Goal: Information Seeking & Learning: Learn about a topic

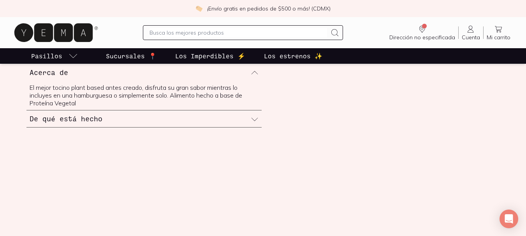
scroll to position [311, 0]
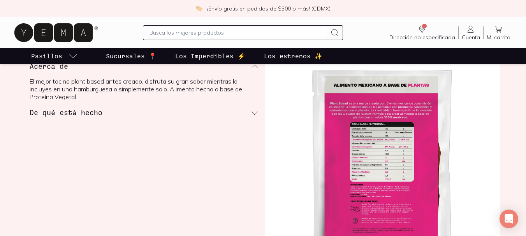
click at [349, 99] on img at bounding box center [382, 176] width 235 height 236
click at [357, 106] on img at bounding box center [382, 176] width 235 height 236
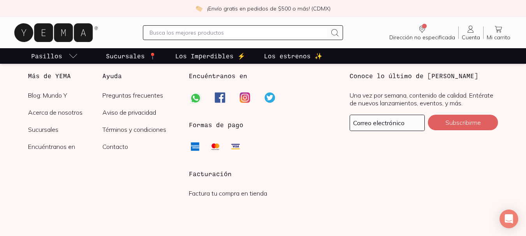
scroll to position [1060, 0]
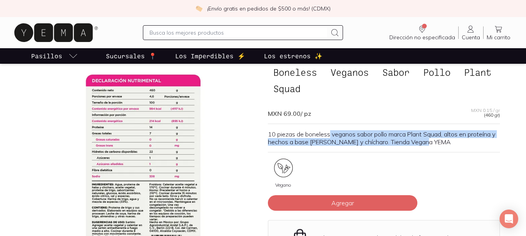
drag, startPoint x: 331, startPoint y: 132, endPoint x: 444, endPoint y: 145, distance: 114.1
click at [444, 145] on p "10 piezas de boneless veganos sabor pollo marca Plant Squad, altos en proteína …" at bounding box center [384, 138] width 232 height 16
drag, startPoint x: 449, startPoint y: 141, endPoint x: 267, endPoint y: 134, distance: 181.6
click at [268, 134] on p "10 piezas de boneless veganos sabor pollo marca Plant Squad, altos en proteína …" at bounding box center [384, 138] width 232 height 16
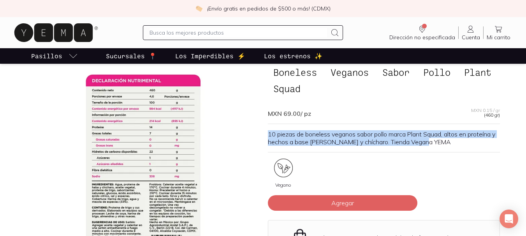
click at [268, 134] on p "10 piezas de boneless veganos sabor pollo marca Plant Squad, altos en proteína …" at bounding box center [384, 138] width 232 height 16
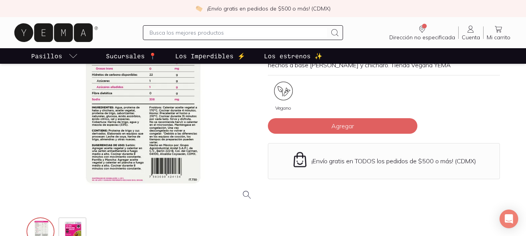
scroll to position [117, 0]
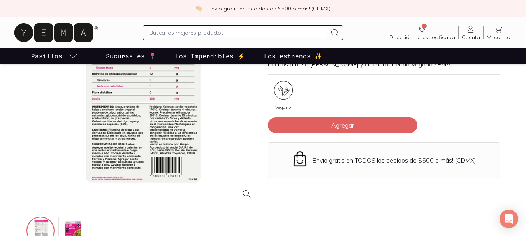
click at [140, 158] on div at bounding box center [142, 90] width 232 height 232
click at [357, 84] on div "Vegano" at bounding box center [384, 99] width 232 height 37
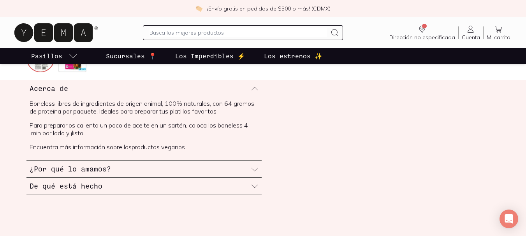
scroll to position [273, 0]
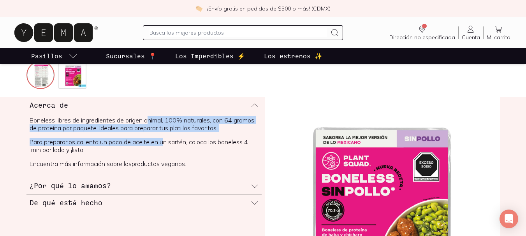
drag, startPoint x: 150, startPoint y: 120, endPoint x: 170, endPoint y: 136, distance: 25.5
click at [170, 136] on span "Boneless libres de ingredientes de origen animal, 100% naturales, con 64 gramos…" at bounding box center [144, 141] width 229 height 51
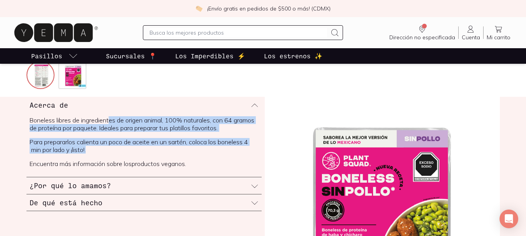
drag, startPoint x: 112, startPoint y: 119, endPoint x: 127, endPoint y: 154, distance: 38.3
click at [127, 154] on span "Boneless libres de ingredientes de origen animal, 100% naturales, con 64 gramos…" at bounding box center [144, 141] width 229 height 51
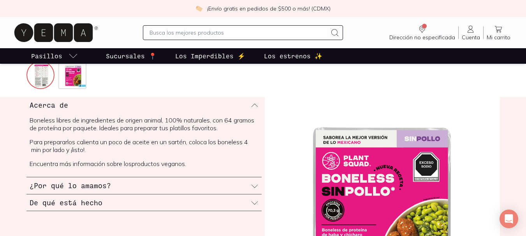
drag, startPoint x: 153, startPoint y: 156, endPoint x: 169, endPoint y: 154, distance: 15.7
click at [169, 154] on span "Boneless libres de ingredientes de origen animal, 100% naturales, con 64 gramos…" at bounding box center [144, 141] width 229 height 51
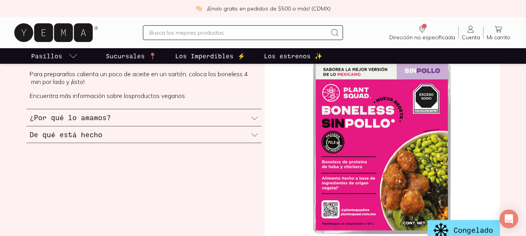
scroll to position [350, 0]
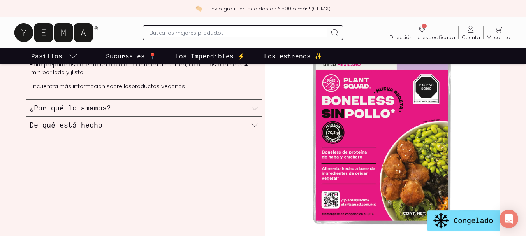
click at [223, 109] on div "¿Por qué lo amamos?" at bounding box center [143, 108] width 235 height 17
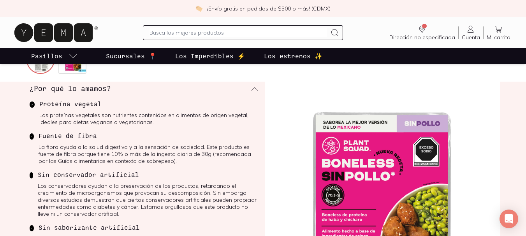
scroll to position [311, 0]
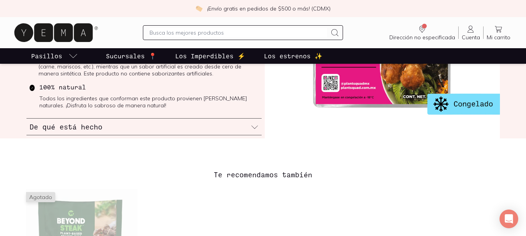
click at [194, 123] on div "De qué está hecho" at bounding box center [143, 127] width 235 height 17
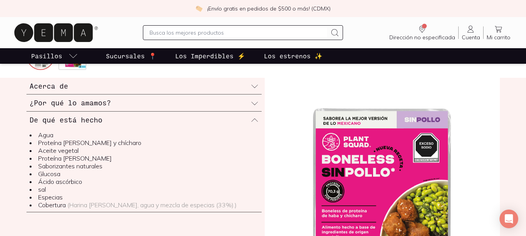
scroll to position [291, 0]
